Goal: Transaction & Acquisition: Purchase product/service

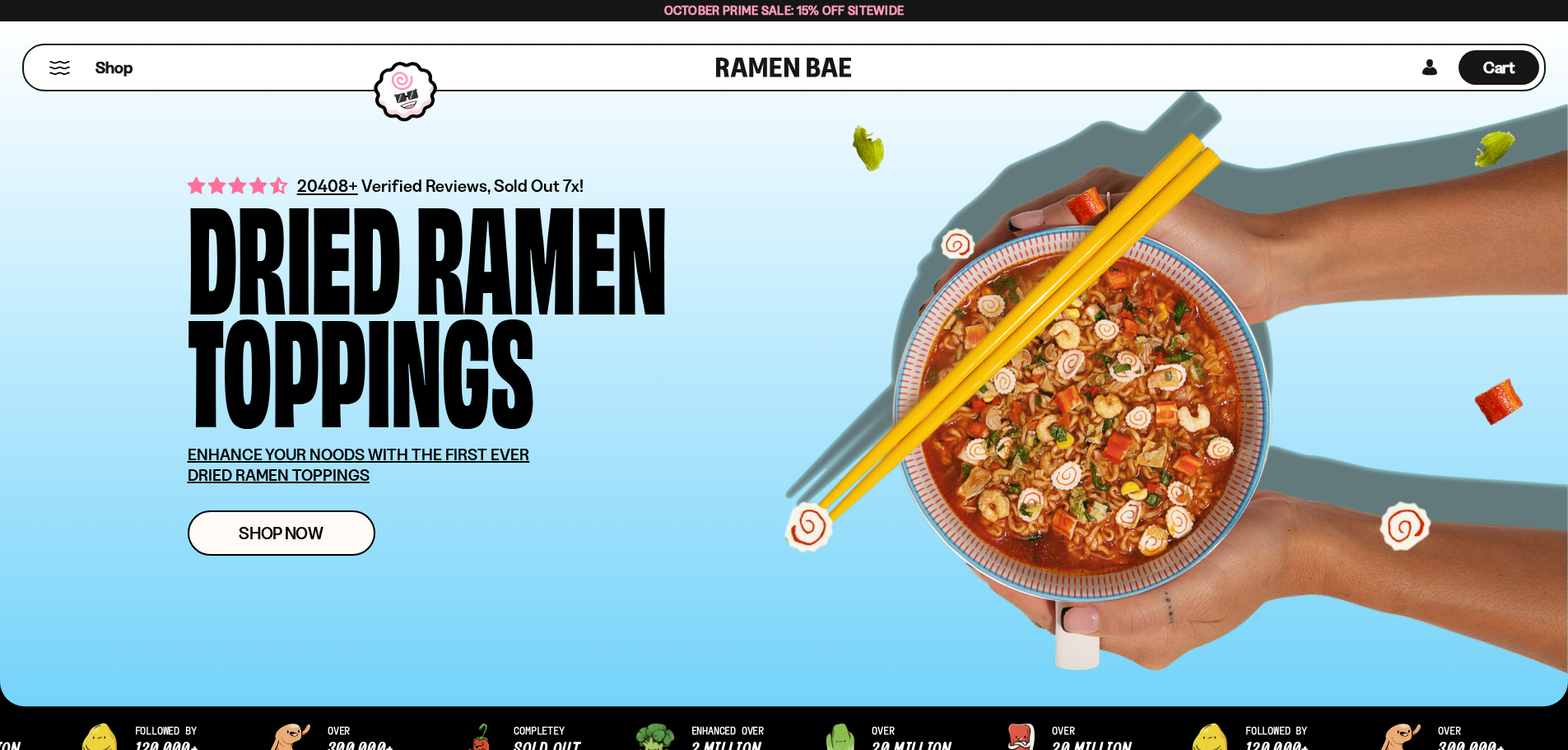
click at [303, 539] on span "Shop Now" at bounding box center [281, 534] width 84 height 18
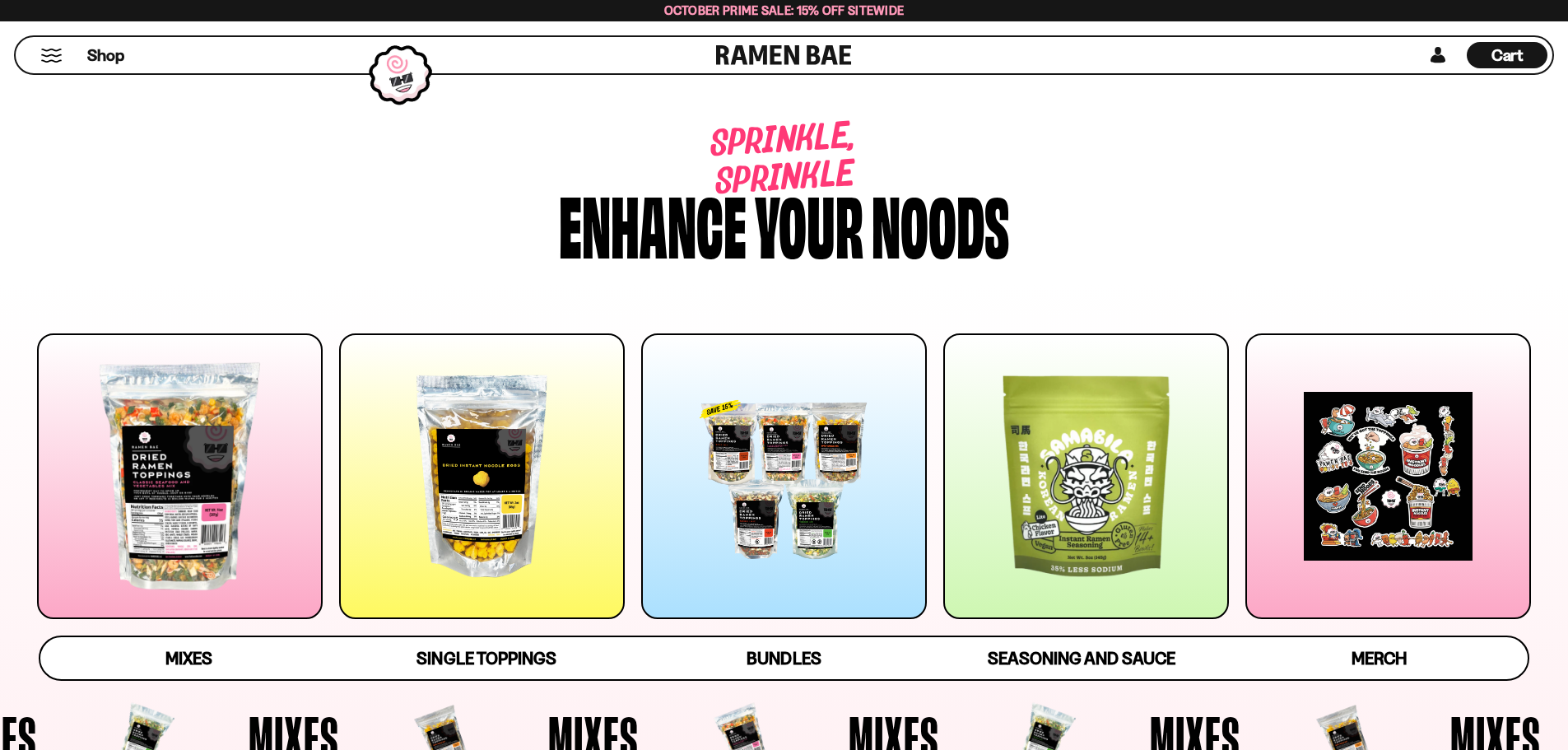
scroll to position [165, 0]
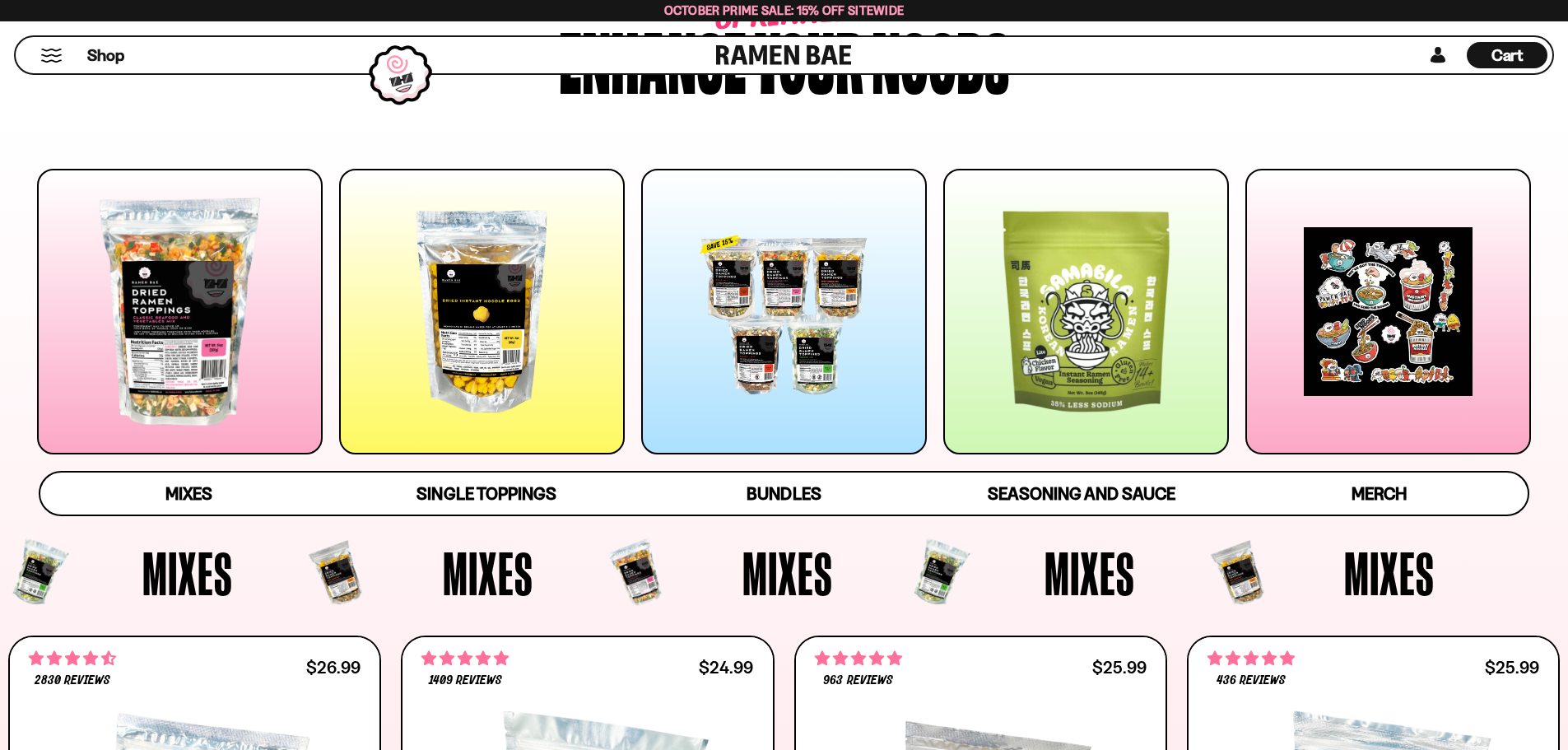
click at [280, 391] on div at bounding box center [180, 312] width 286 height 286
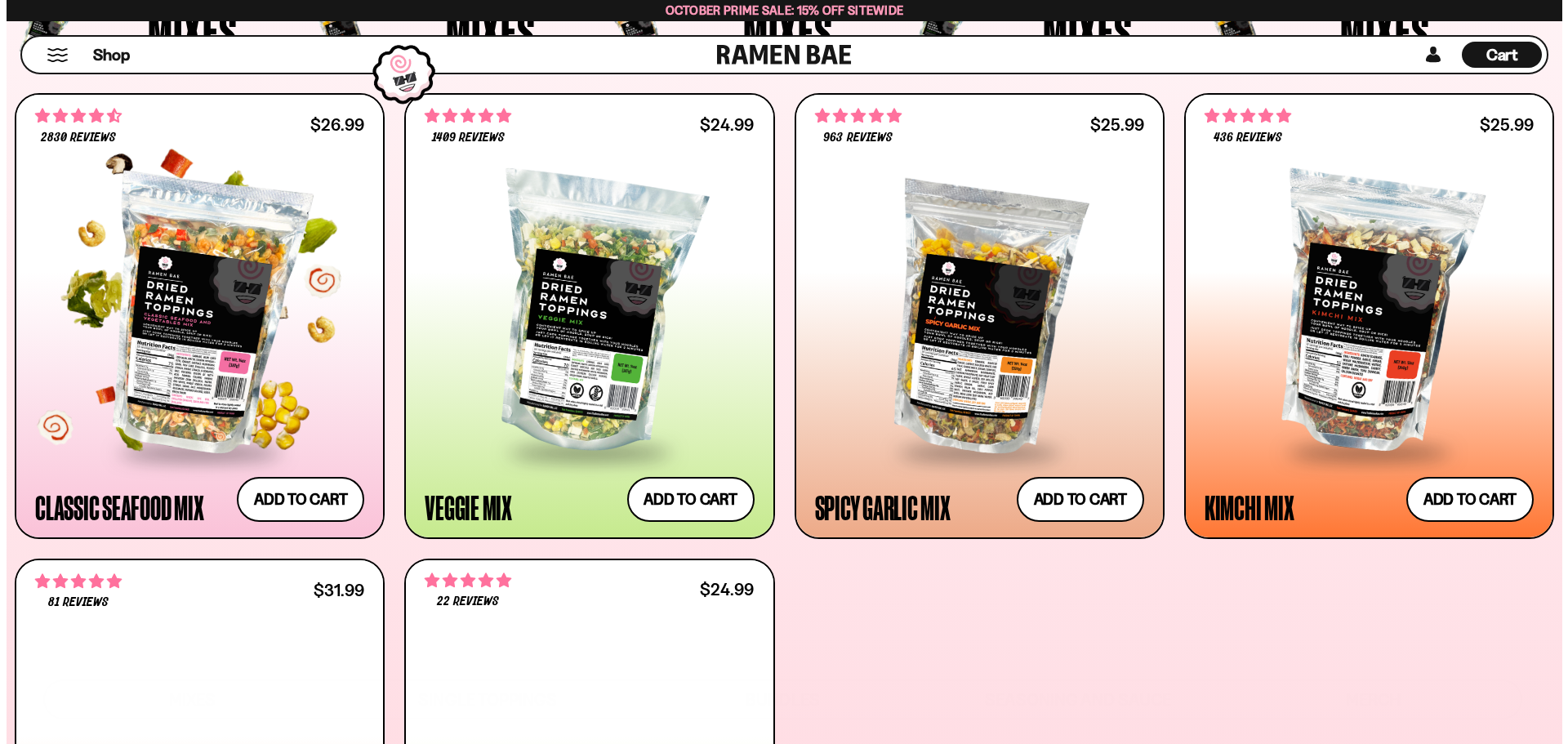
scroll to position [777, 0]
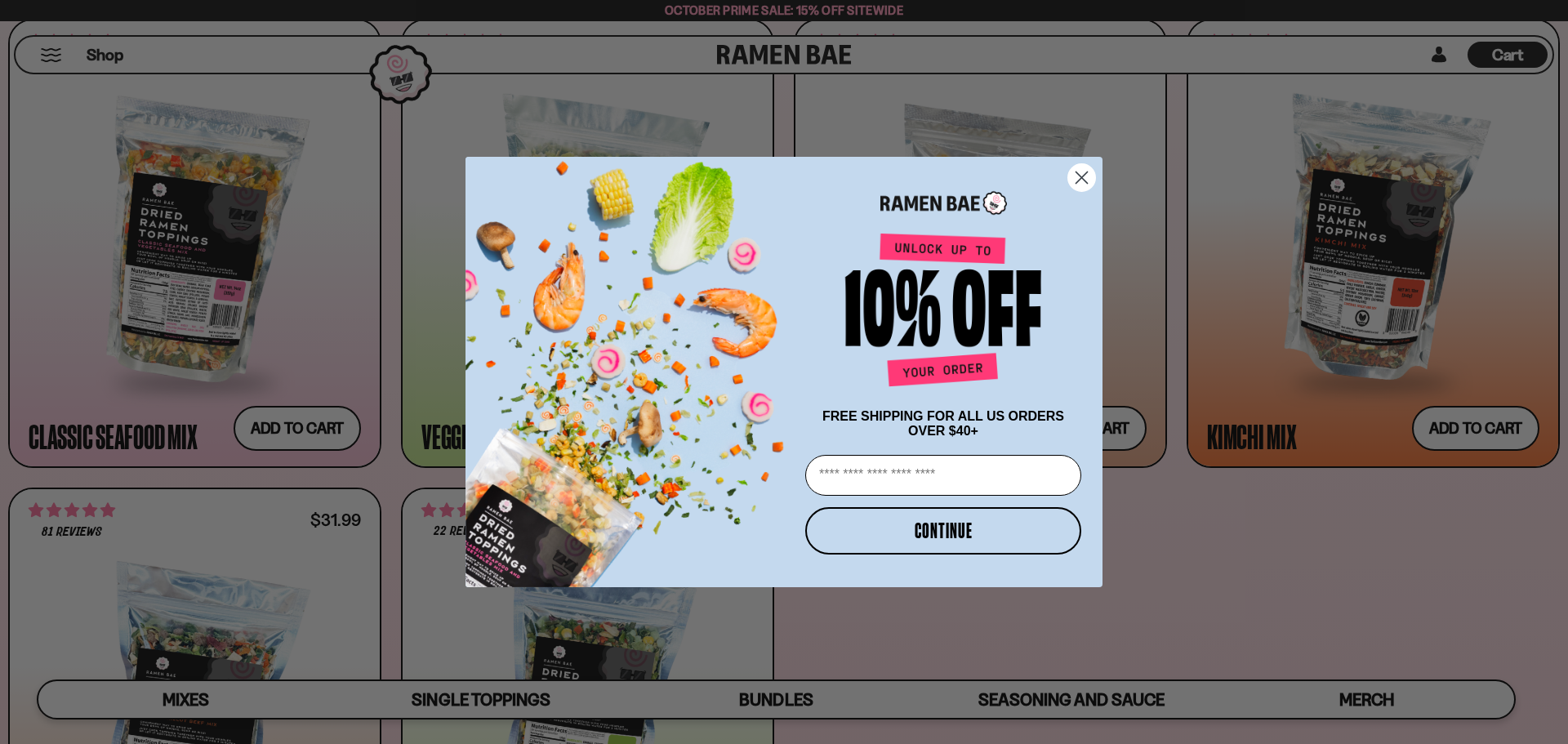
click at [1088, 175] on circle "Close dialog" at bounding box center [1082, 177] width 27 height 27
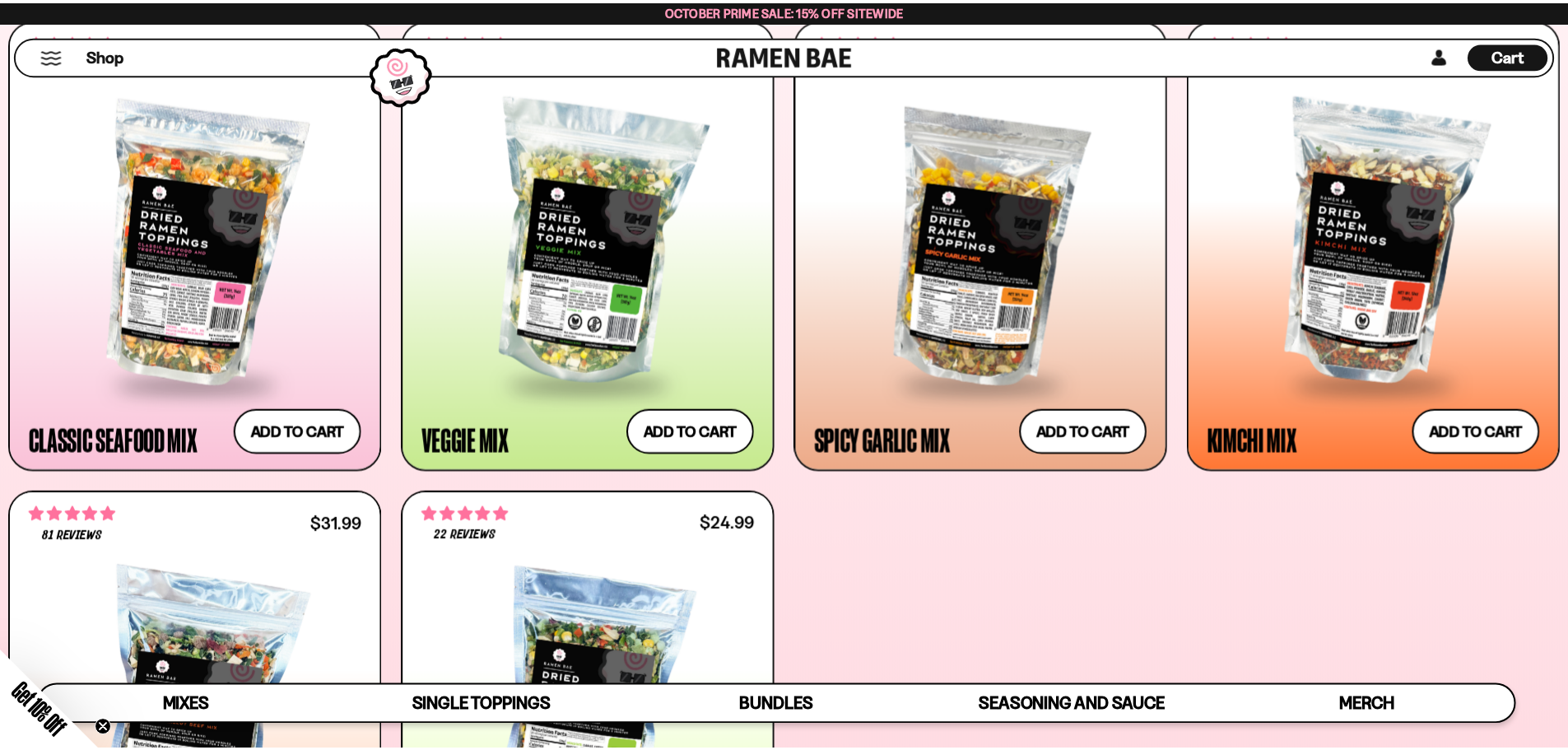
scroll to position [781, 0]
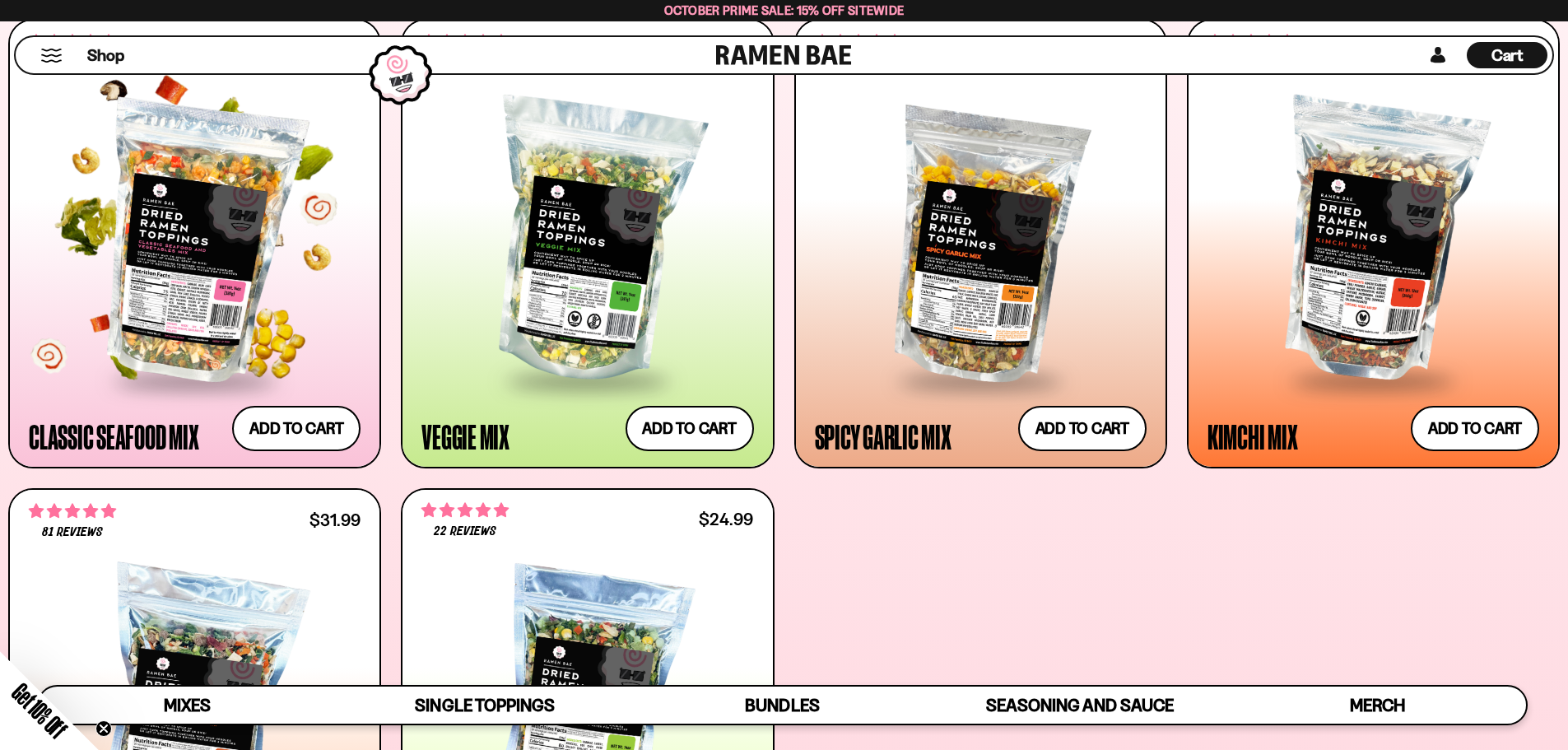
click at [297, 256] on div at bounding box center [195, 242] width 332 height 275
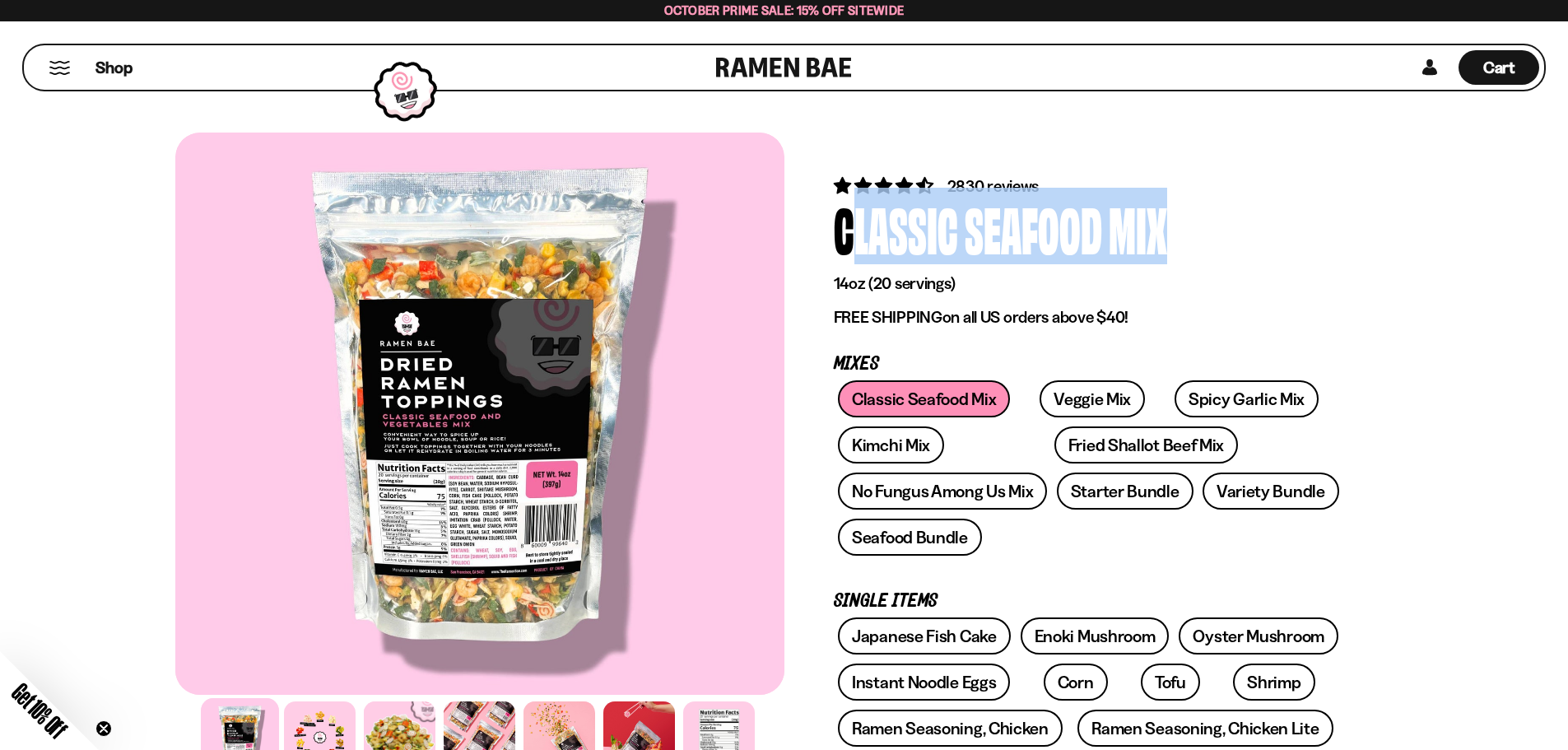
drag, startPoint x: 1186, startPoint y: 229, endPoint x: 824, endPoint y: 236, distance: 362.1
copy div "Classic Seafood Mix"
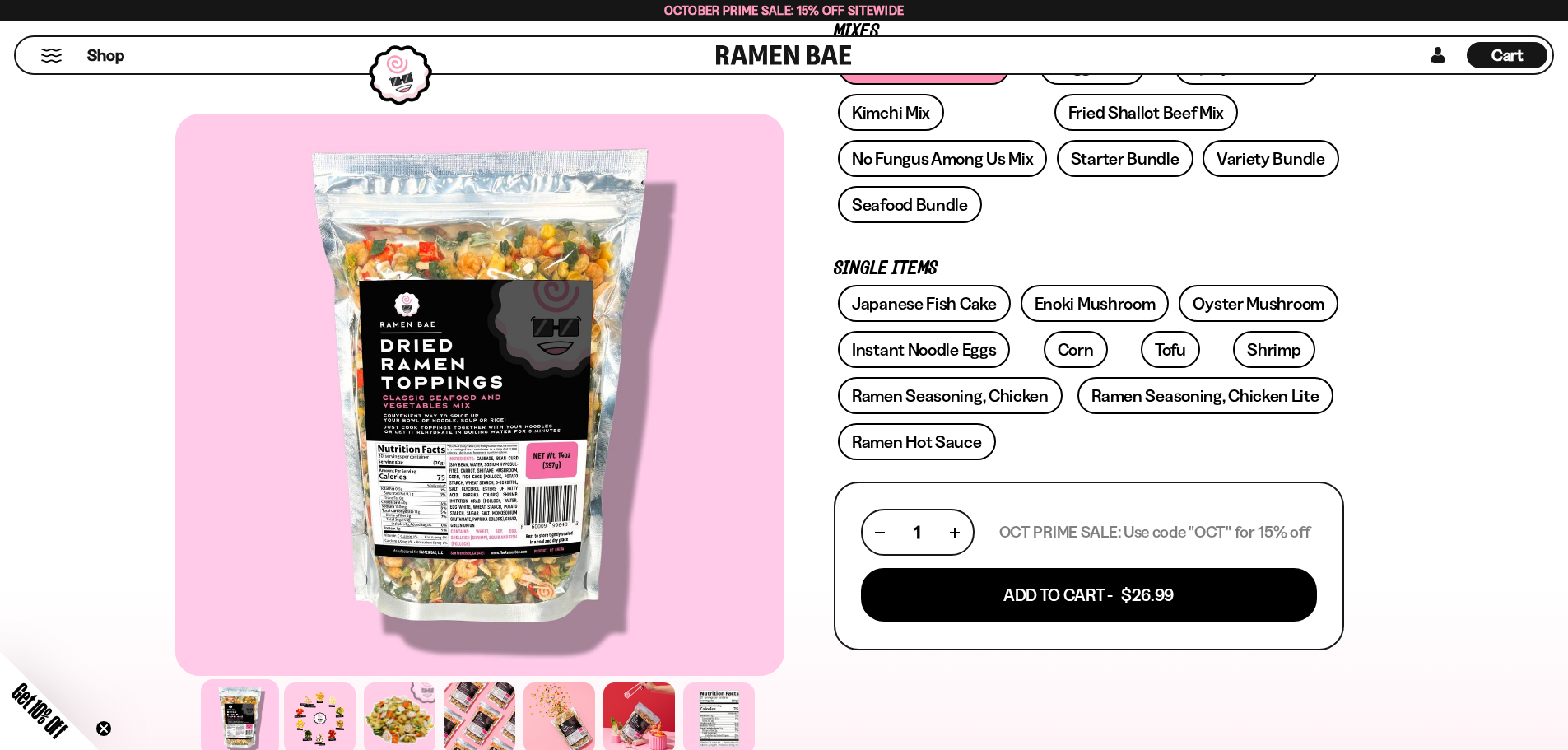
scroll to position [329, 0]
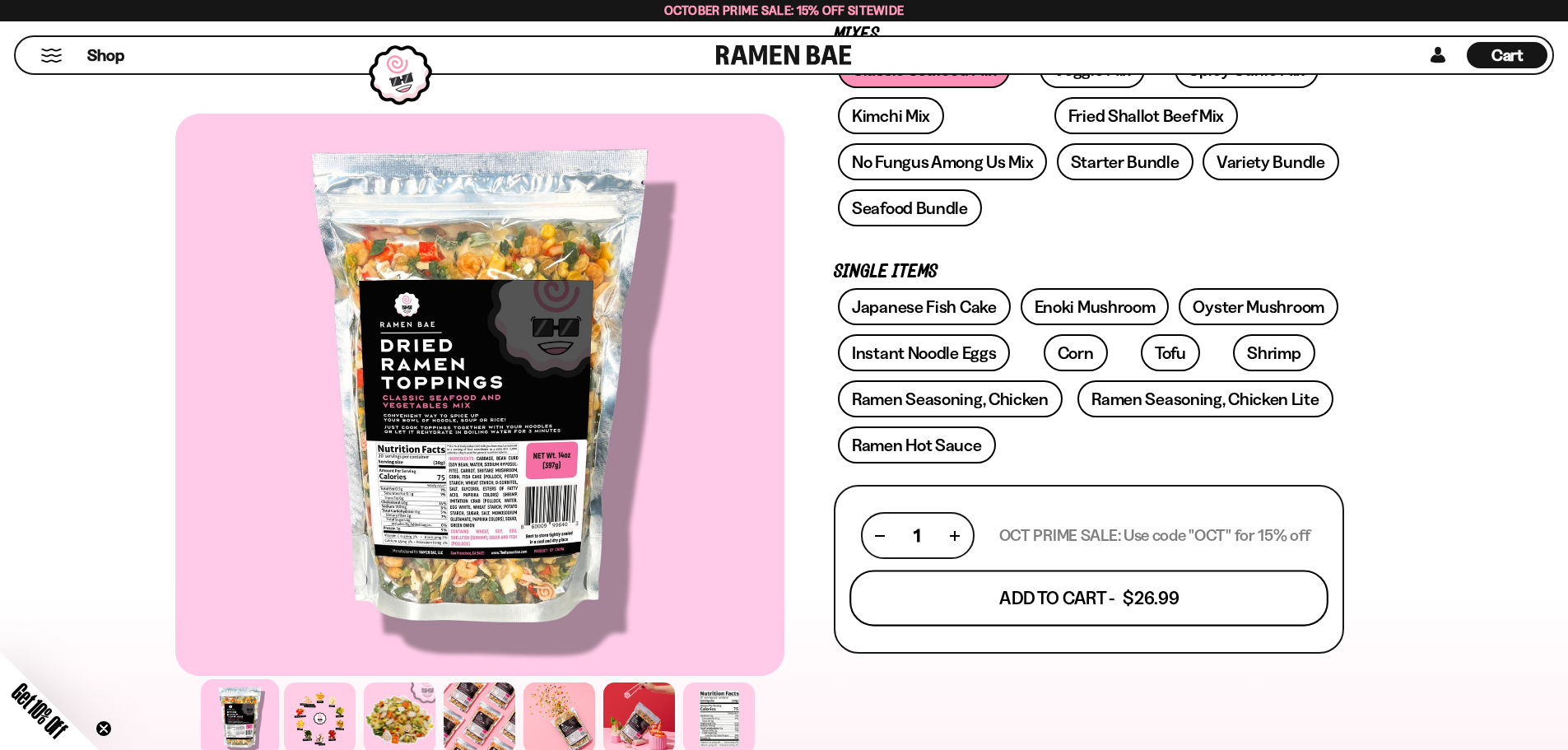
drag, startPoint x: 1208, startPoint y: 550, endPoint x: 1157, endPoint y: 606, distance: 75.7
click at [1157, 606] on form "[DATE] PRIME SALE: Use code "OCT" for 15% off Add To Cart - $26.99" at bounding box center [1088, 569] width 510 height 169
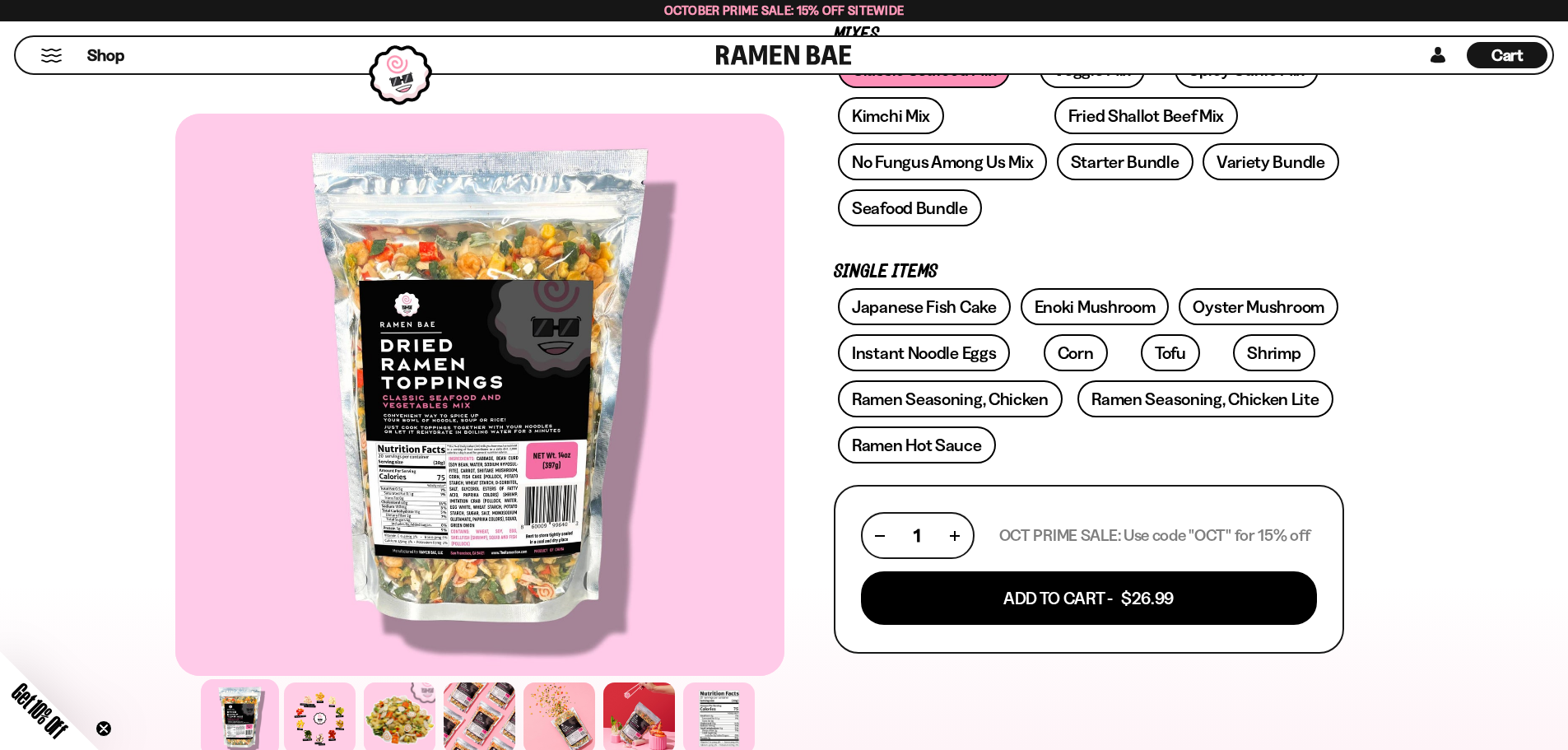
click at [1162, 636] on form "[DATE] PRIME SALE: Use code "OCT" for 15% off Add To Cart - $26.99" at bounding box center [1088, 569] width 510 height 169
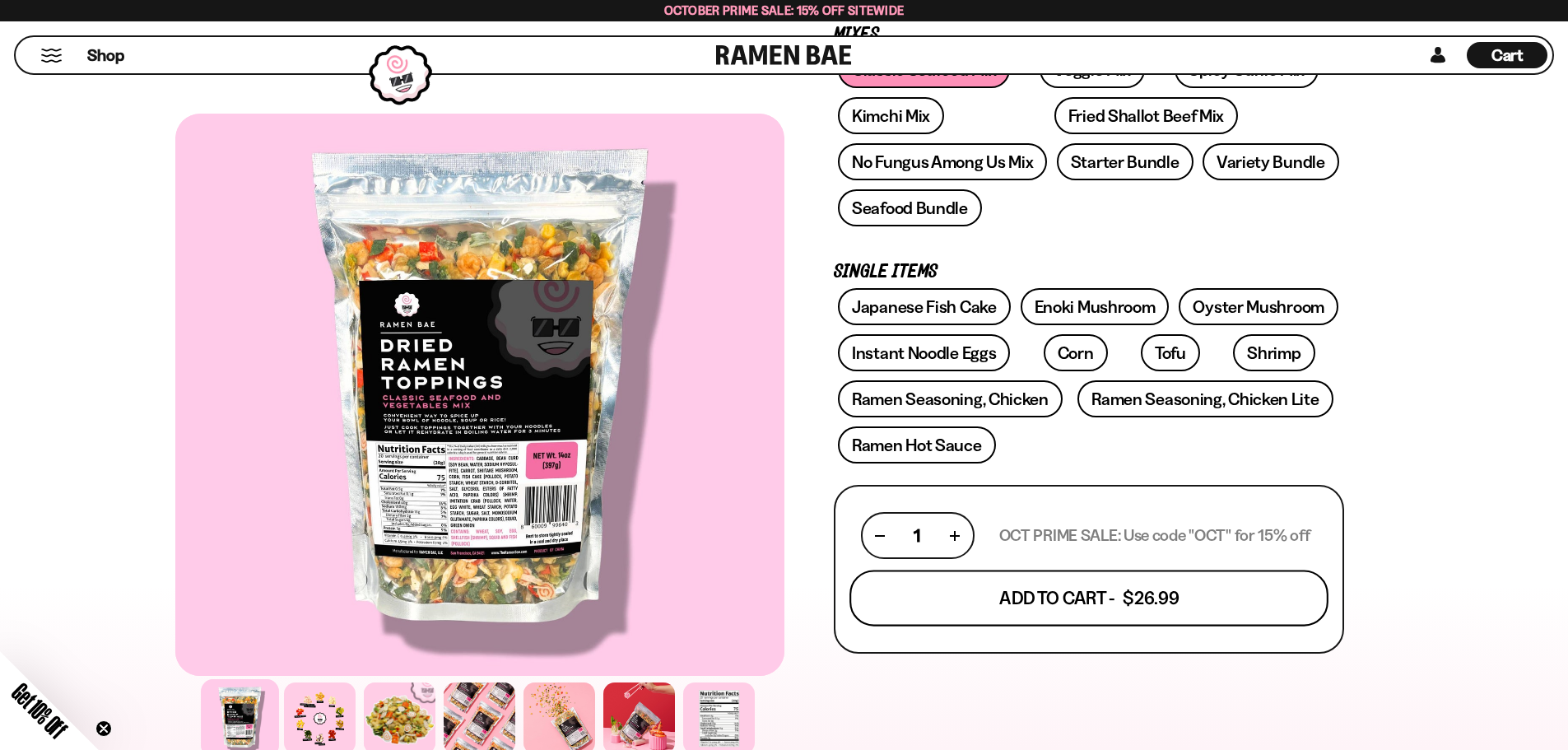
drag, startPoint x: 1162, startPoint y: 636, endPoint x: 1141, endPoint y: 597, distance: 44.3
click at [1141, 597] on form "[DATE] PRIME SALE: Use code "OCT" for 15% off Add To Cart - $26.99" at bounding box center [1088, 569] width 510 height 169
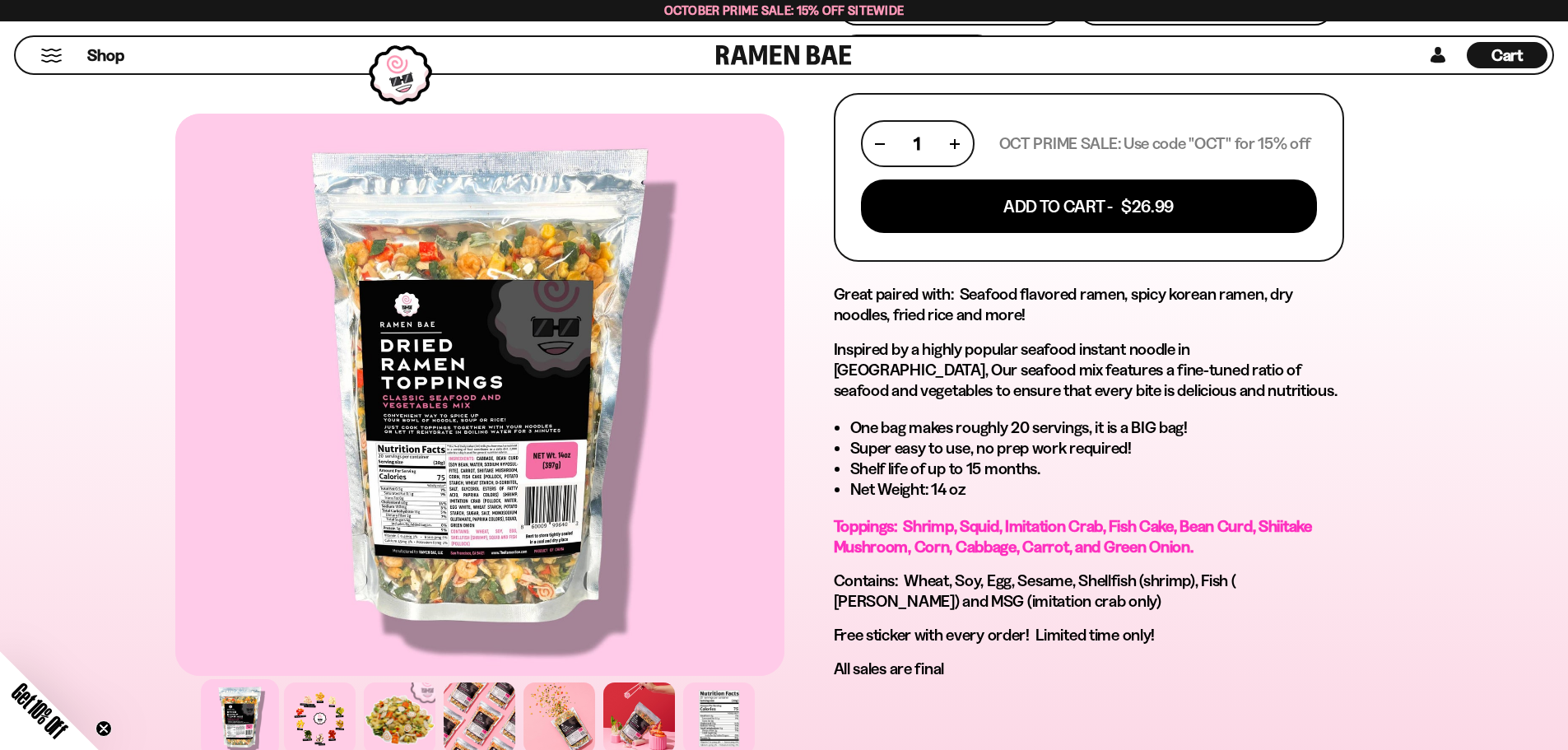
scroll to position [741, 0]
